Goal: Task Accomplishment & Management: Manage account settings

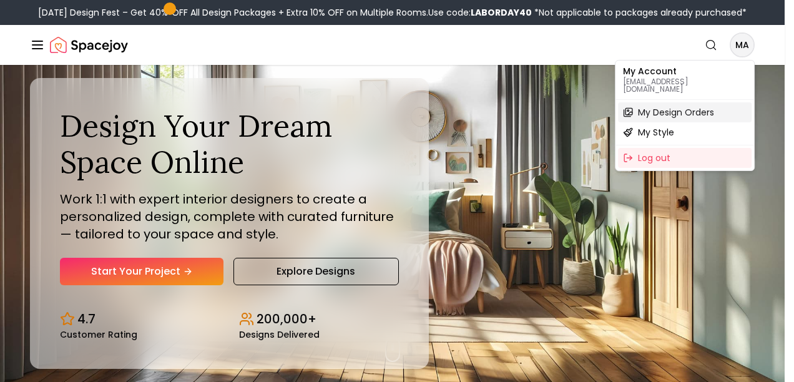
click at [668, 106] on span "My Design Orders" at bounding box center [676, 112] width 76 height 12
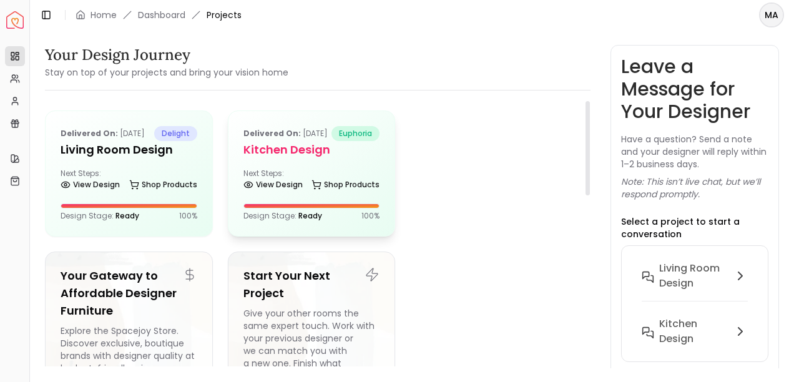
click at [309, 159] on h5 "Kitchen Design" at bounding box center [311, 149] width 137 height 17
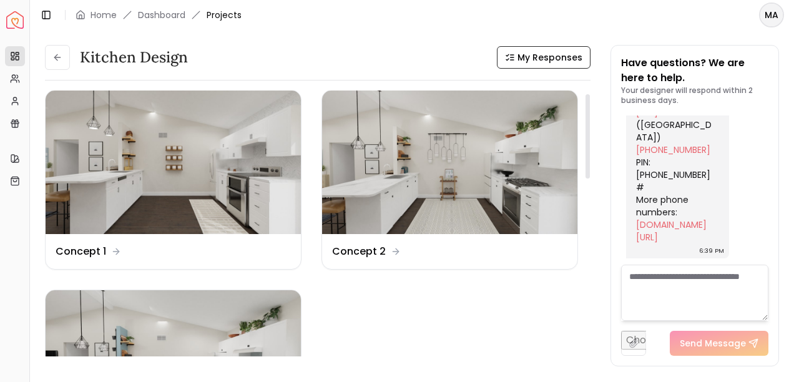
scroll to position [10, 0]
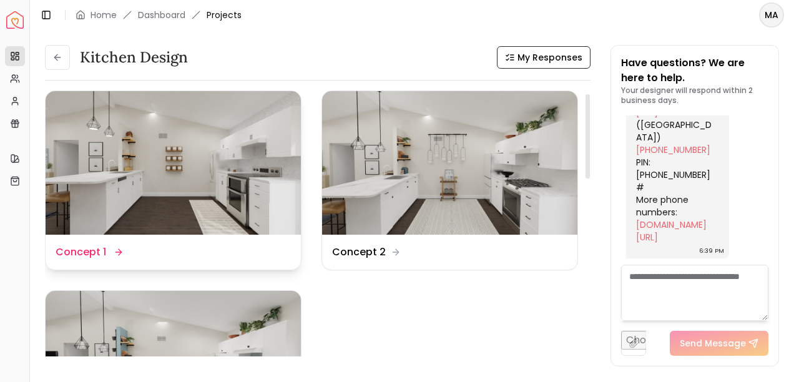
click at [164, 165] on img at bounding box center [173, 163] width 255 height 144
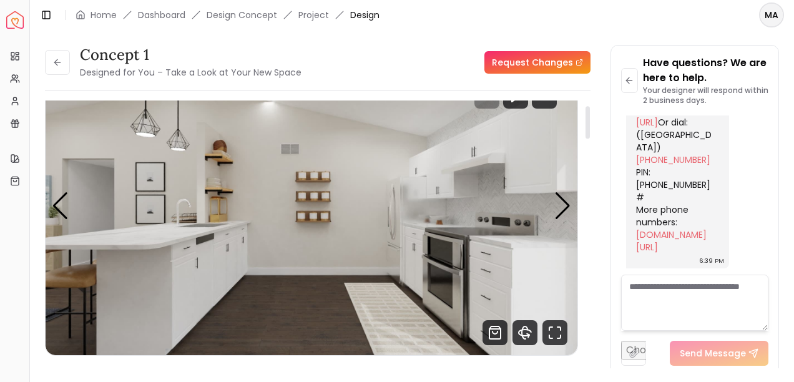
scroll to position [42, 0]
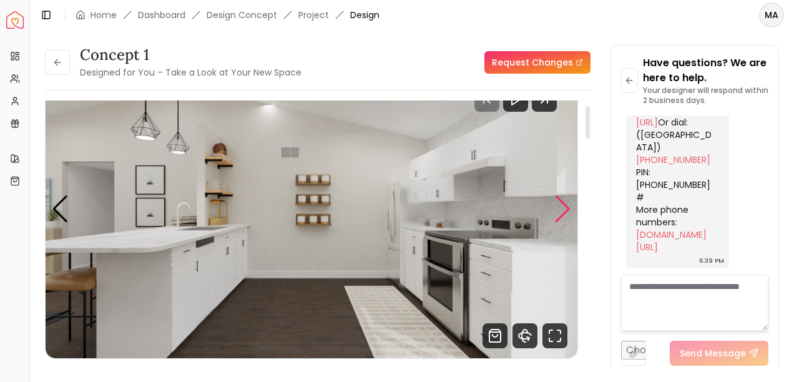
click at [569, 207] on div "Next slide" at bounding box center [562, 208] width 17 height 27
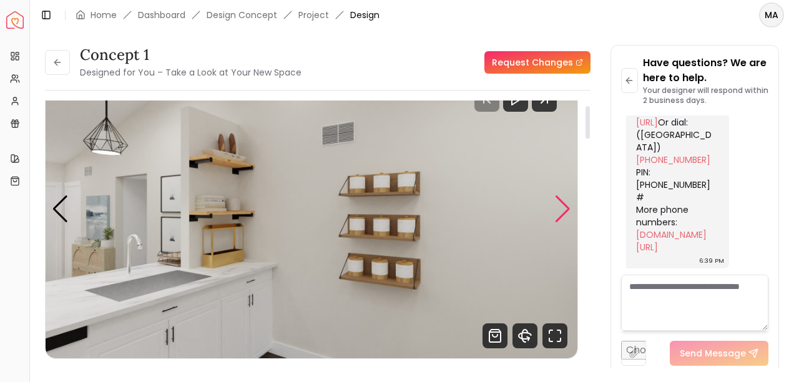
click at [569, 207] on div "Next slide" at bounding box center [562, 208] width 17 height 27
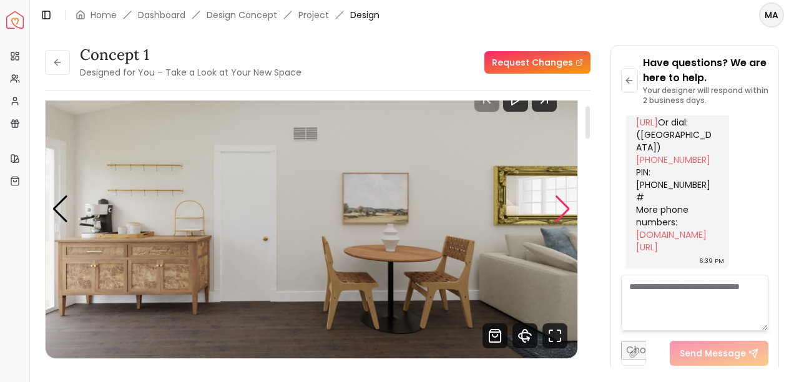
click at [569, 207] on div "Next slide" at bounding box center [562, 208] width 17 height 27
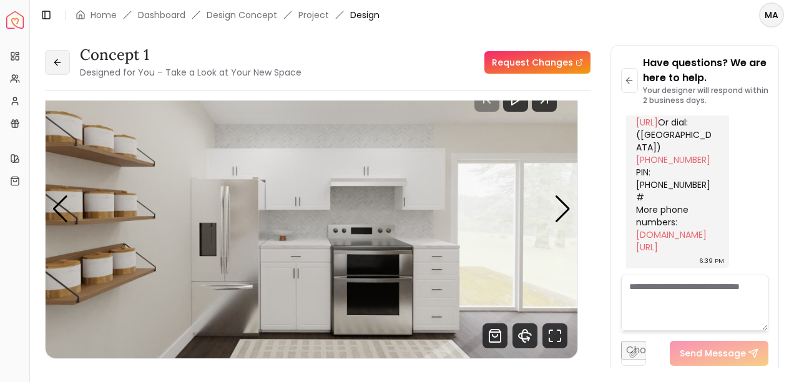
click at [59, 66] on icon at bounding box center [57, 62] width 10 height 10
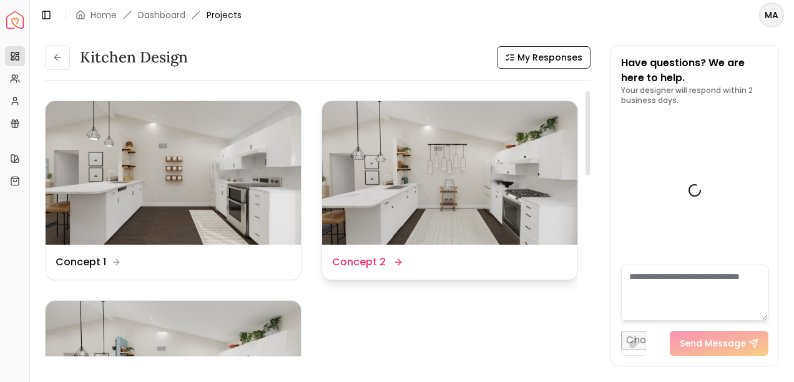
click at [454, 231] on img at bounding box center [449, 173] width 255 height 144
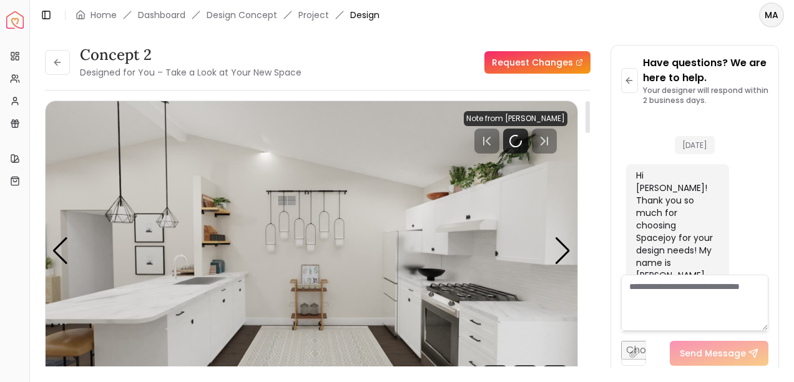
scroll to position [8620, 0]
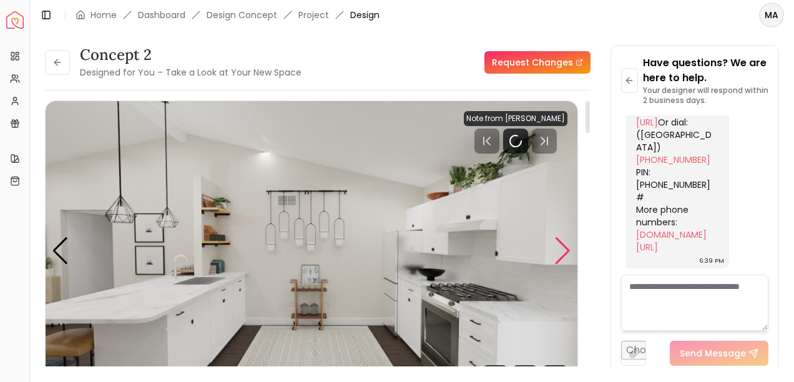
click at [561, 250] on div "Next slide" at bounding box center [562, 250] width 17 height 27
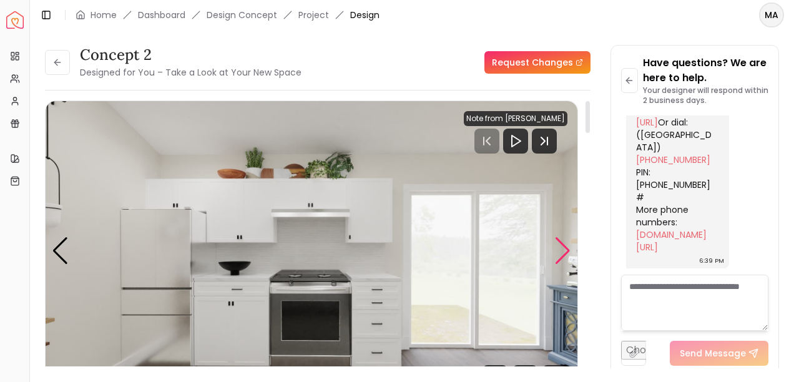
click at [561, 250] on div "Next slide" at bounding box center [562, 250] width 17 height 27
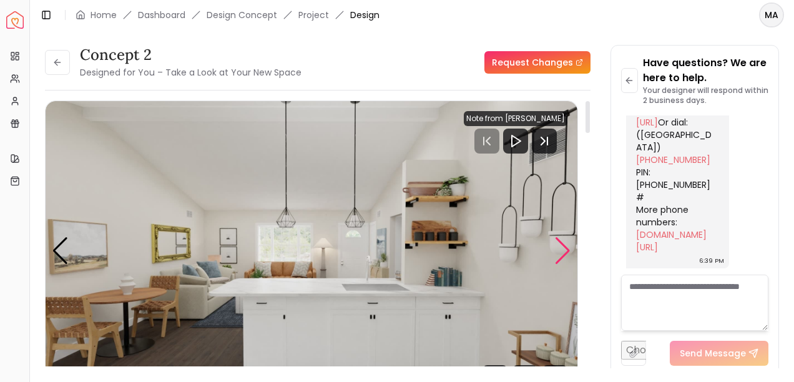
click at [561, 250] on div "Next slide" at bounding box center [562, 250] width 17 height 27
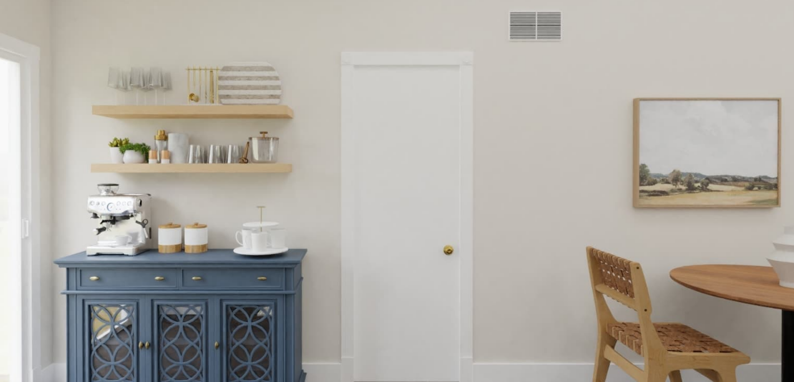
scroll to position [54, 0]
